Goal: Transaction & Acquisition: Purchase product/service

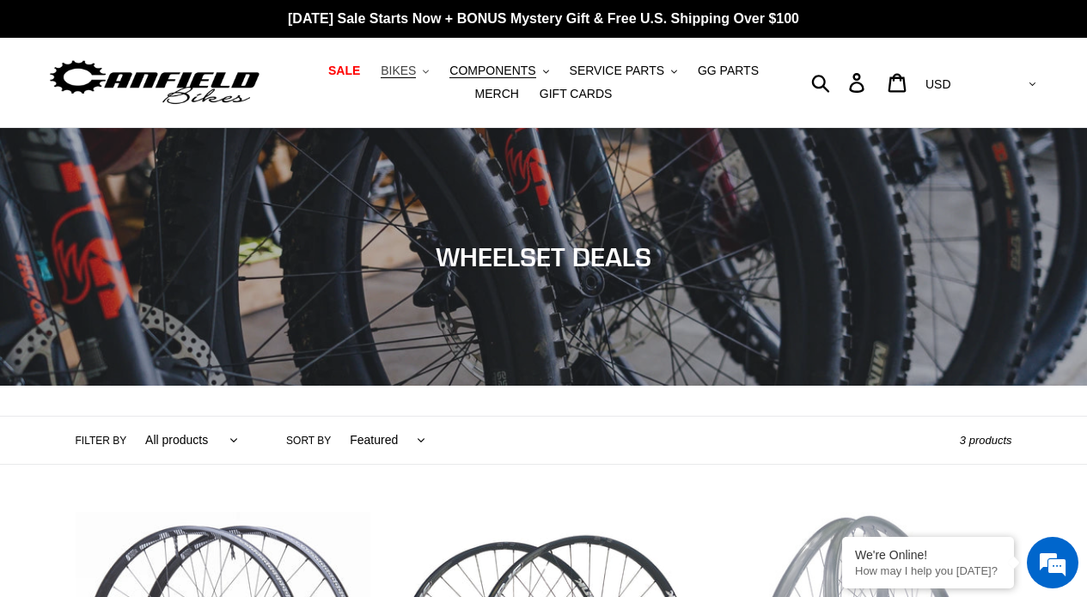
click at [406, 69] on span "BIKES" at bounding box center [398, 71] width 35 height 15
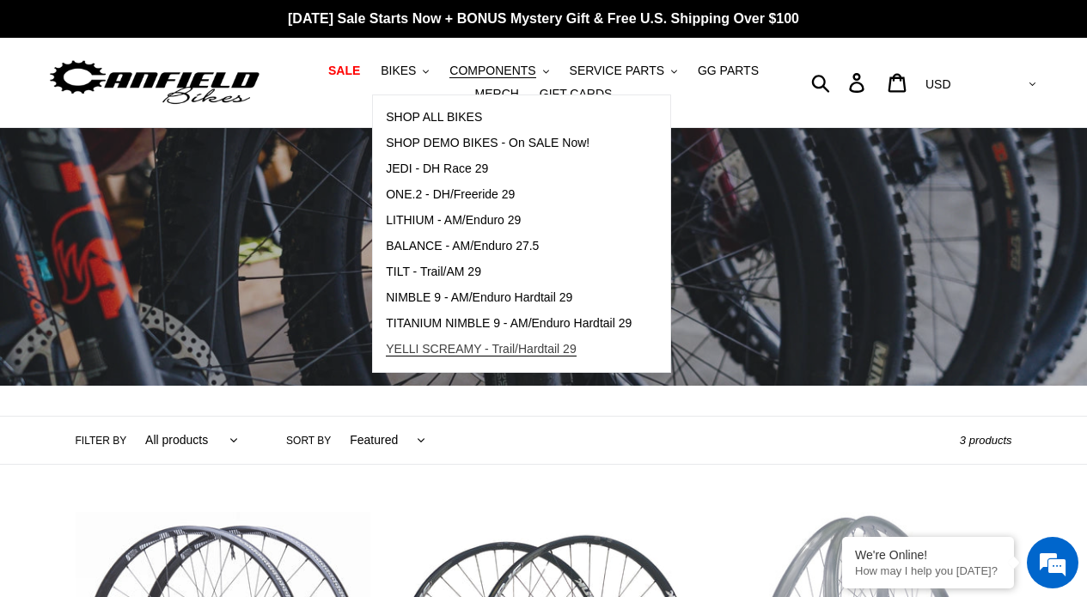
click at [469, 345] on span "YELLI SCREAMY - Trail/Hardtail 29" at bounding box center [481, 349] width 191 height 15
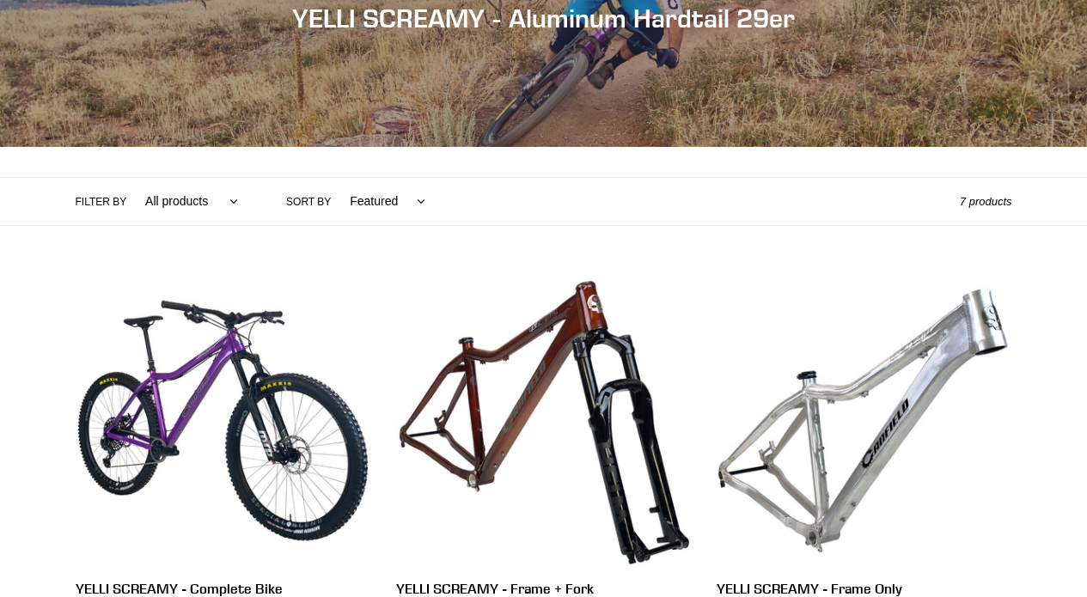
scroll to position [274, 0]
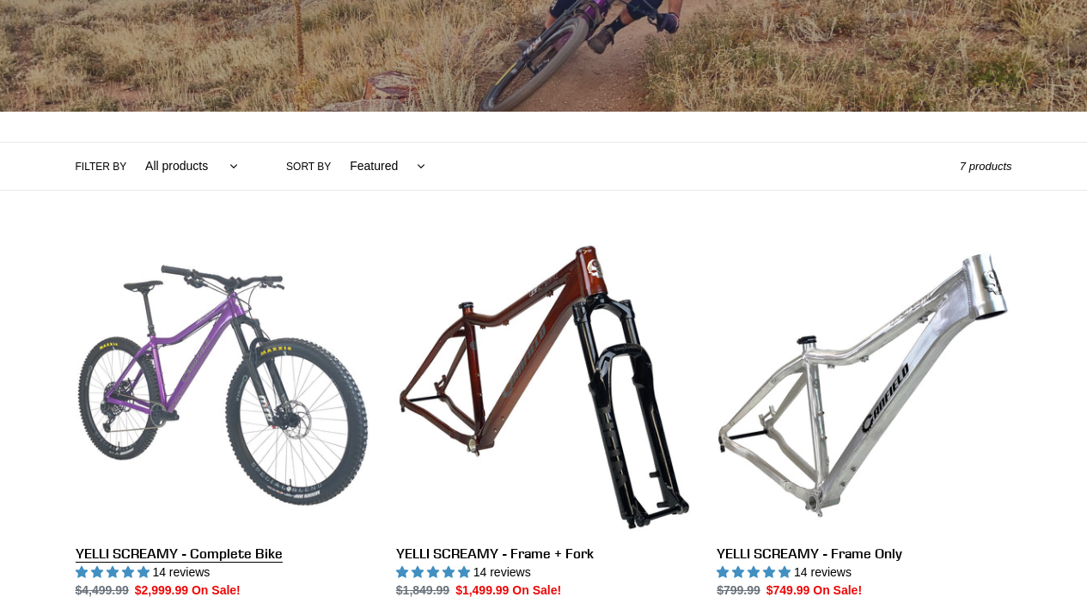
click at [276, 384] on link "YELLI SCREAMY - Complete Bike" at bounding box center [223, 439] width 295 height 402
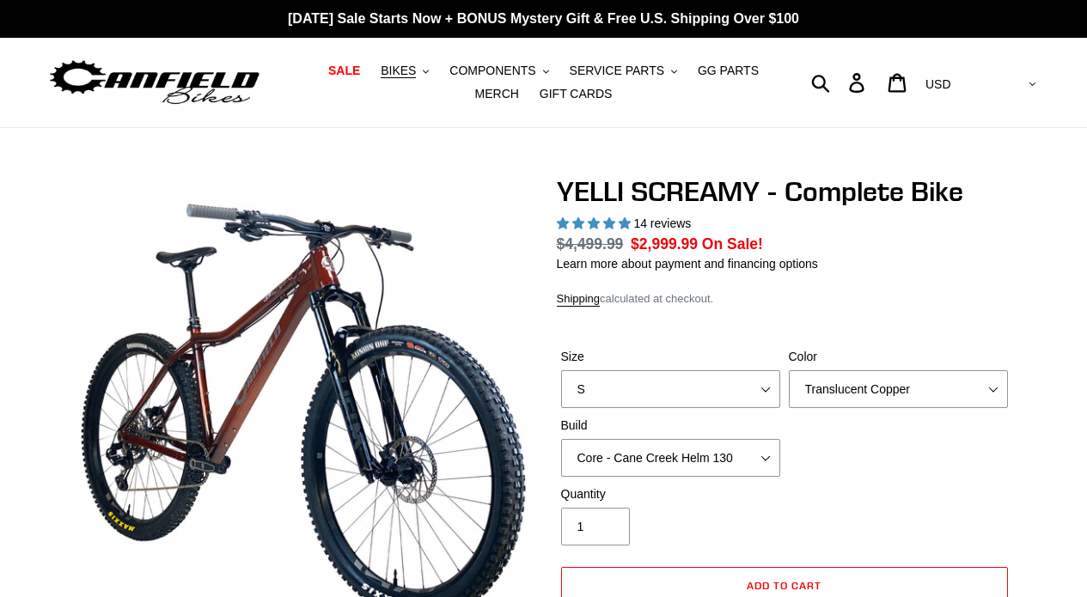
select select "highest-rating"
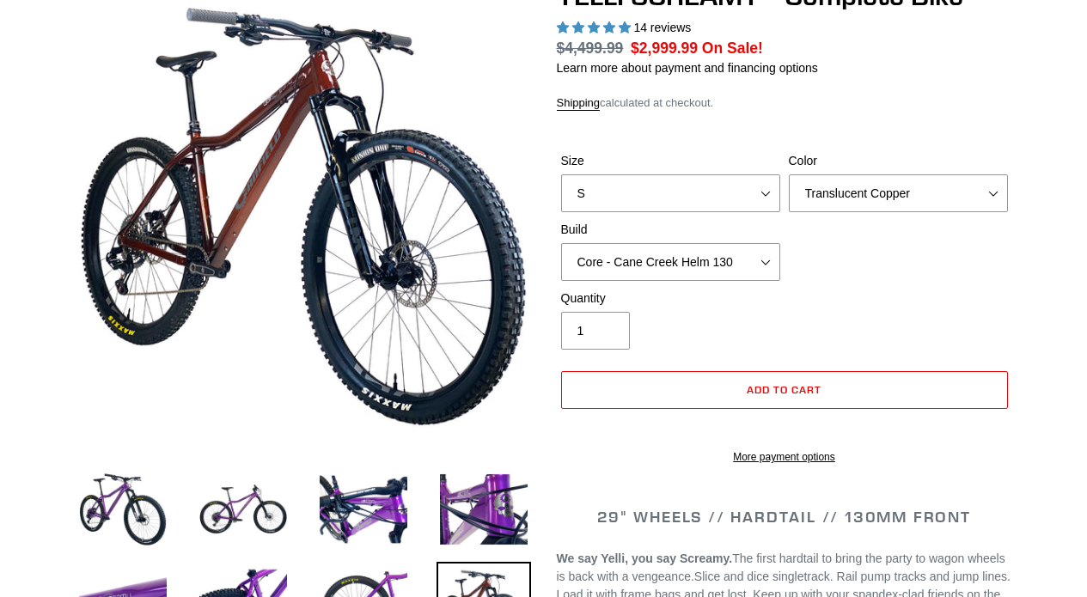
scroll to position [194, 0]
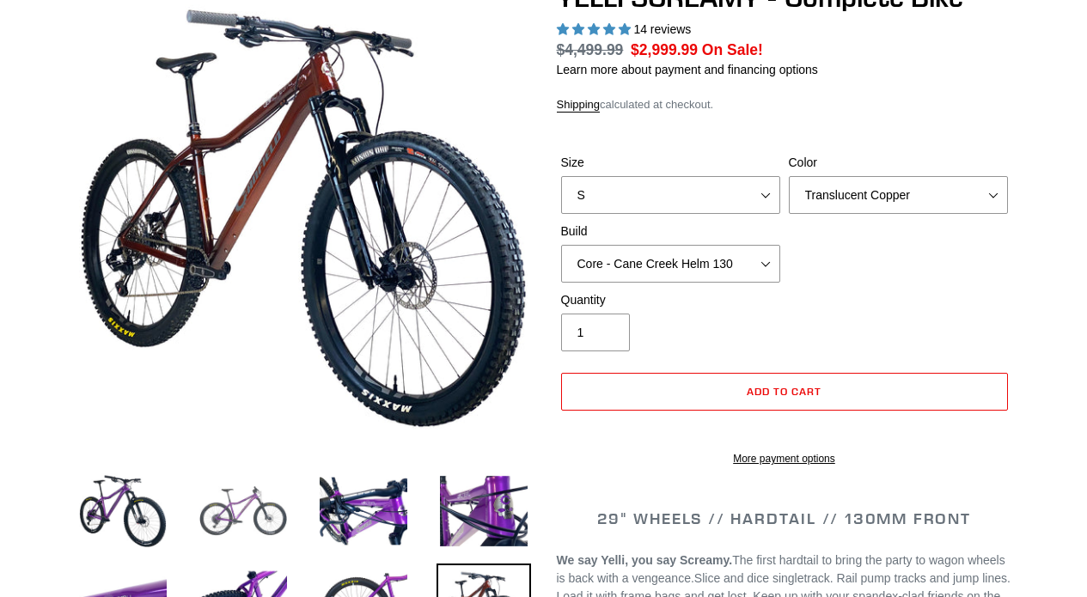
click at [263, 515] on img at bounding box center [243, 511] width 95 height 95
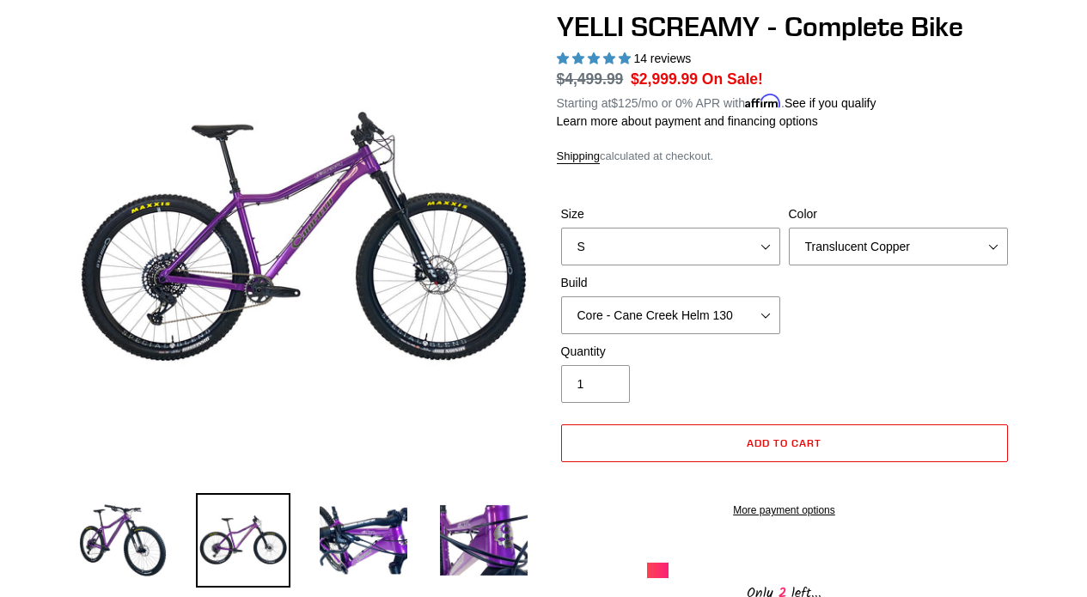
scroll to position [161, 0]
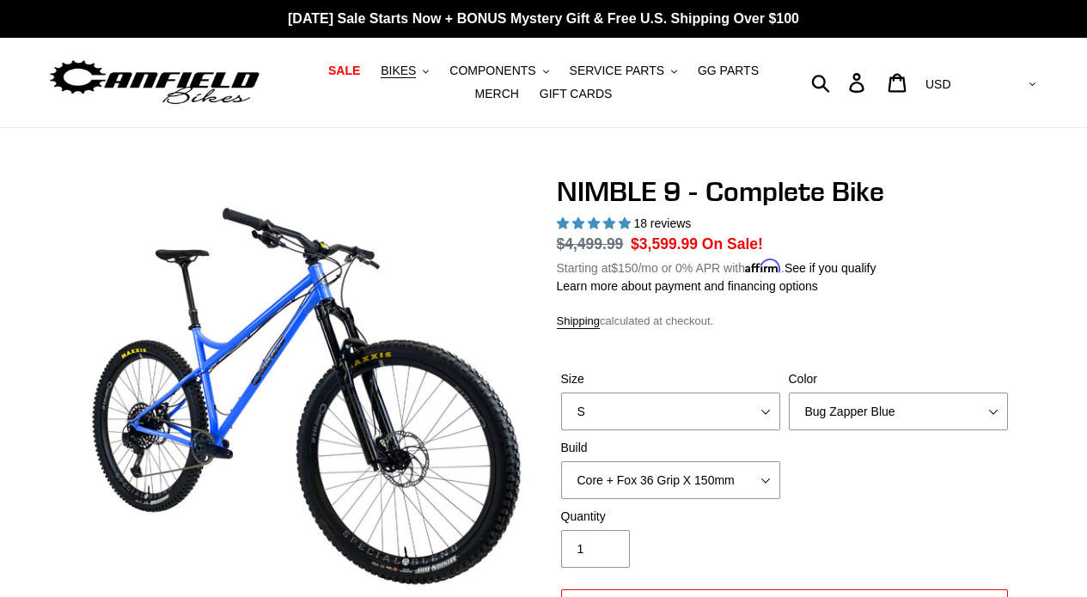
select select "highest-rating"
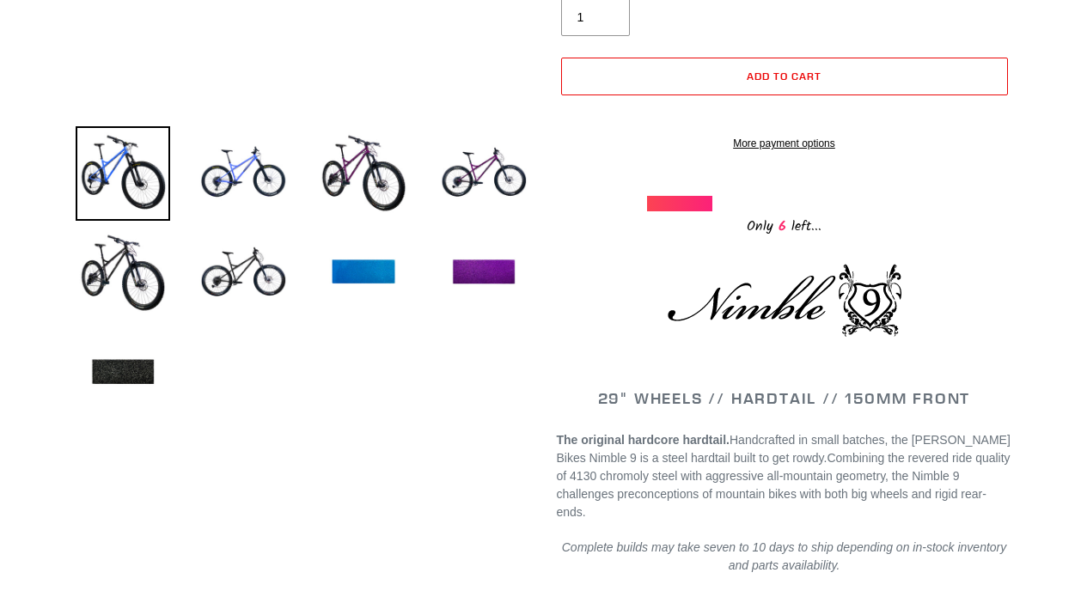
scroll to position [483, 0]
